Goal: Information Seeking & Learning: Learn about a topic

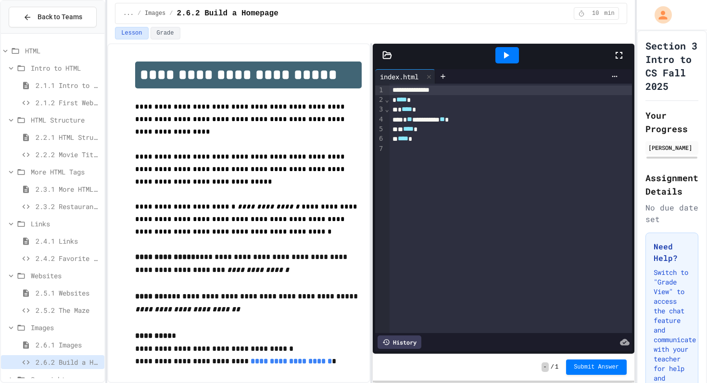
scroll to position [17, 0]
click at [77, 290] on span "2.5.1 Websites" at bounding box center [68, 291] width 65 height 10
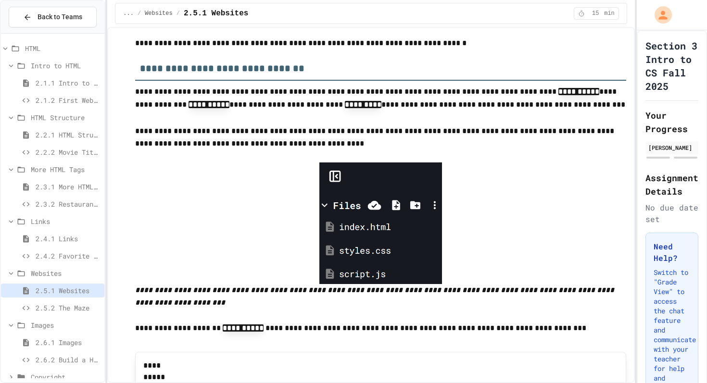
scroll to position [139, 0]
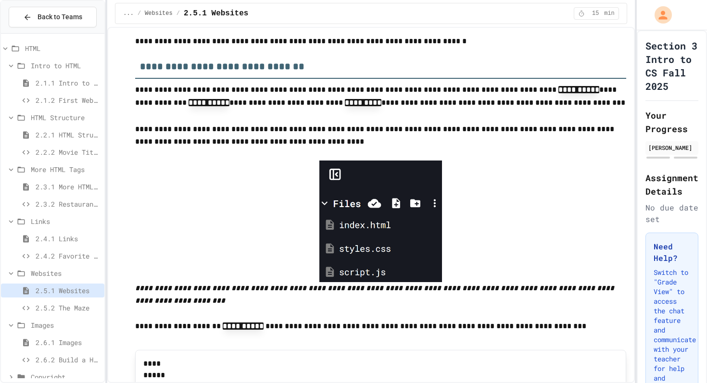
click at [56, 304] on span "2.5.2 The Maze" at bounding box center [68, 308] width 65 height 10
